Goal: Find specific page/section: Find specific page/section

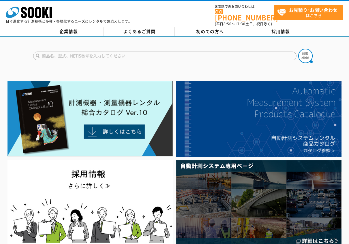
click at [42, 53] on input "text" at bounding box center [164, 56] width 263 height 9
type input "GNSS"
click at [304, 53] on img at bounding box center [305, 56] width 14 height 14
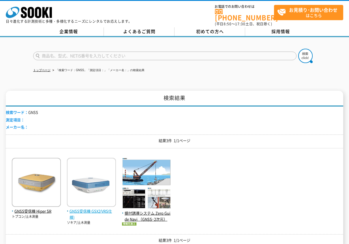
click at [86, 209] on span "GNSS受信機 GSX2(VRS仕様)" at bounding box center [91, 215] width 49 height 12
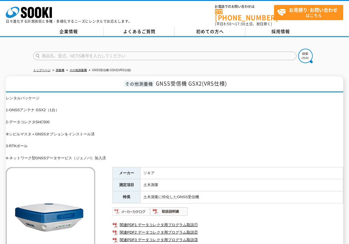
click at [127, 208] on img at bounding box center [131, 211] width 38 height 9
